Goal: Information Seeking & Learning: Learn about a topic

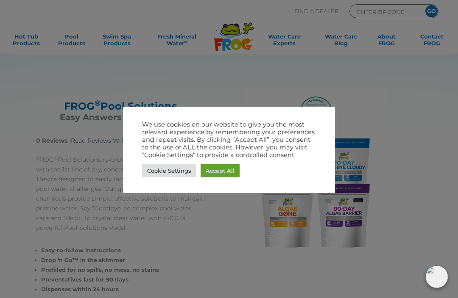
click at [219, 169] on link "Accept All" at bounding box center [219, 170] width 39 height 13
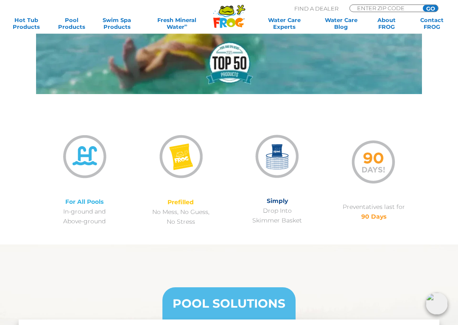
scroll to position [467, 0]
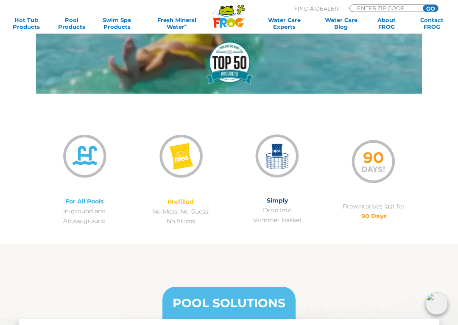
click at [77, 155] on img at bounding box center [84, 156] width 54 height 54
click at [82, 207] on p "For All Pools In-ground and Above-ground" at bounding box center [84, 211] width 97 height 29
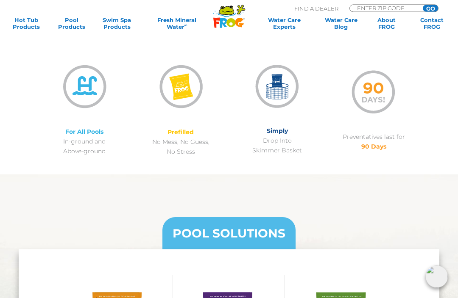
scroll to position [537, 0]
click at [86, 128] on p "For All Pools In-ground and Above-ground" at bounding box center [84, 141] width 97 height 29
click at [82, 138] on p "For All Pools In-ground and Above-ground" at bounding box center [84, 141] width 97 height 29
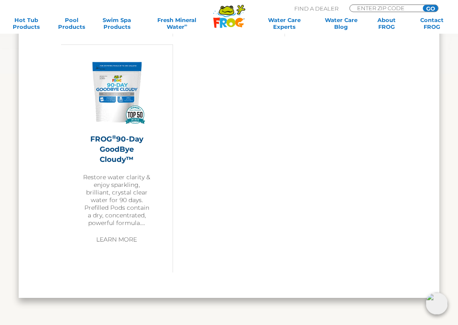
scroll to position [993, 0]
click at [116, 232] on link "Learn More" at bounding box center [116, 239] width 60 height 15
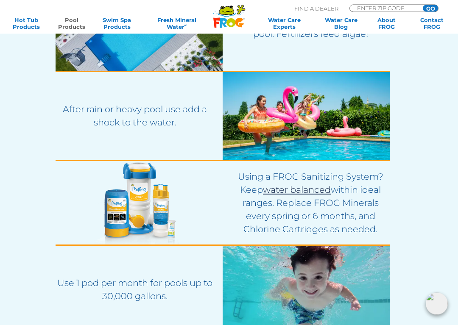
scroll to position [1361, 0]
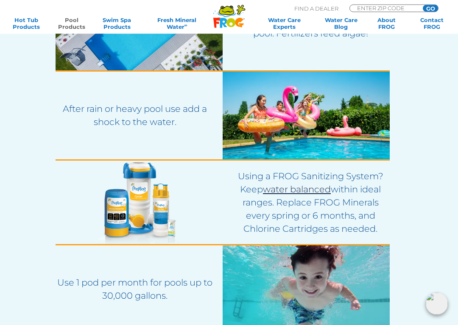
click at [72, 190] on img at bounding box center [139, 202] width 167 height 83
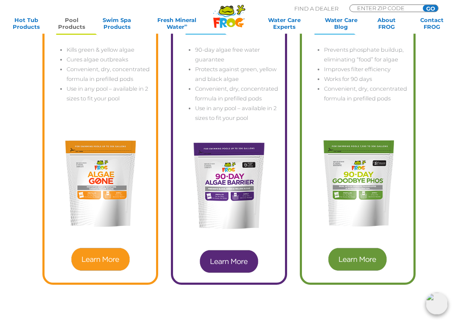
scroll to position [1935, 0]
click at [238, 252] on img at bounding box center [228, 261] width 61 height 25
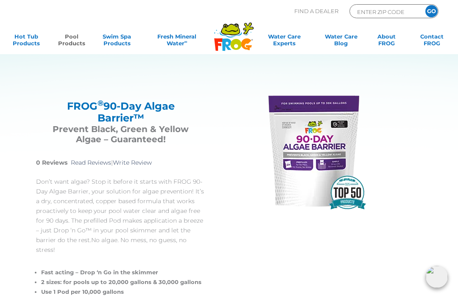
click at [308, 141] on img at bounding box center [315, 151] width 127 height 127
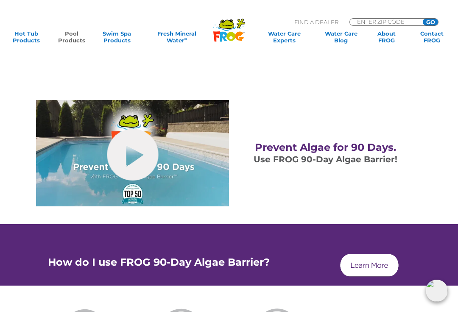
scroll to position [290, 0]
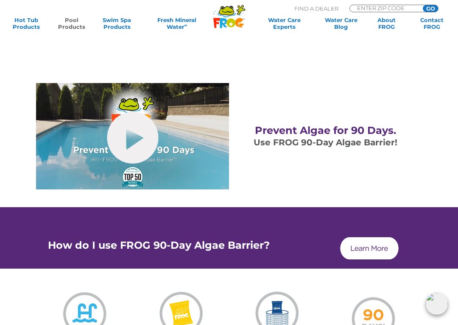
click at [363, 236] on img at bounding box center [369, 248] width 61 height 25
